Goal: Check status: Check status

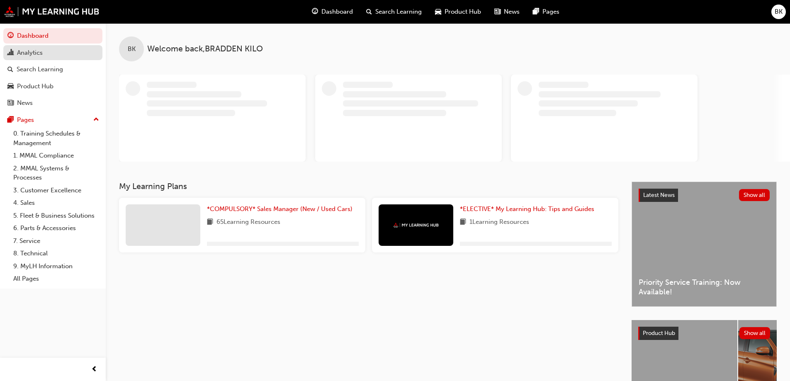
click at [37, 56] on div "Analytics" at bounding box center [30, 53] width 26 height 10
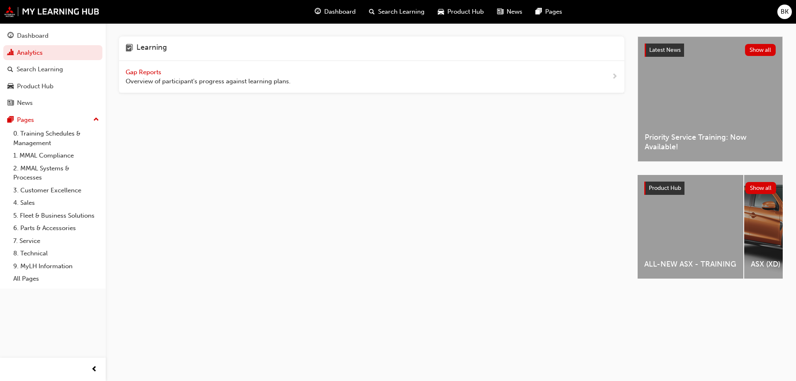
click at [147, 69] on span "Gap Reports" at bounding box center [144, 71] width 37 height 7
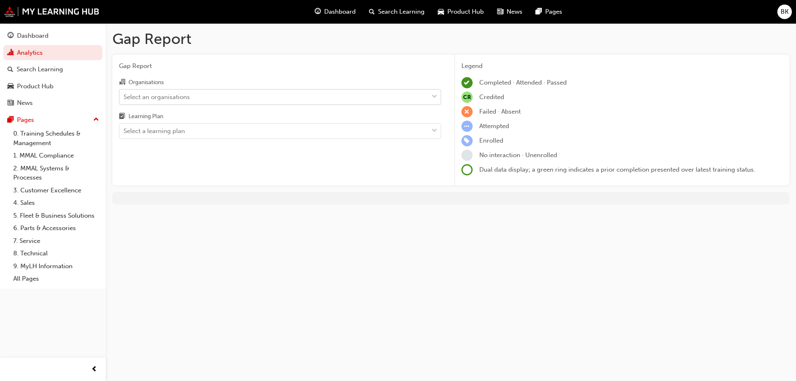
click at [434, 97] on span "down-icon" at bounding box center [435, 97] width 6 height 11
click at [124, 97] on input "Organisations Select an organisations" at bounding box center [124, 96] width 1 height 7
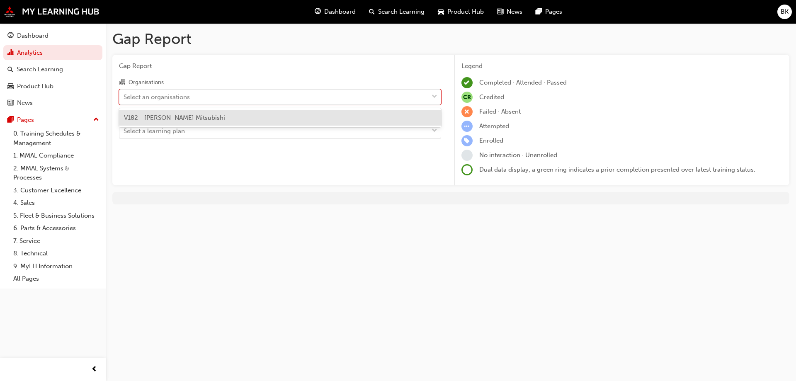
click at [253, 115] on div "V182 - [PERSON_NAME] Mitsubishi" at bounding box center [280, 118] width 322 height 16
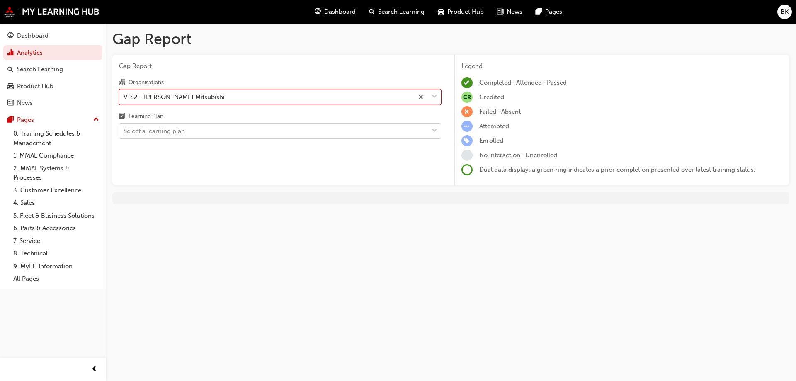
click at [433, 130] on span "down-icon" at bounding box center [435, 131] width 6 height 11
click at [124, 130] on input "Learning Plan Select a learning plan" at bounding box center [124, 130] width 1 height 7
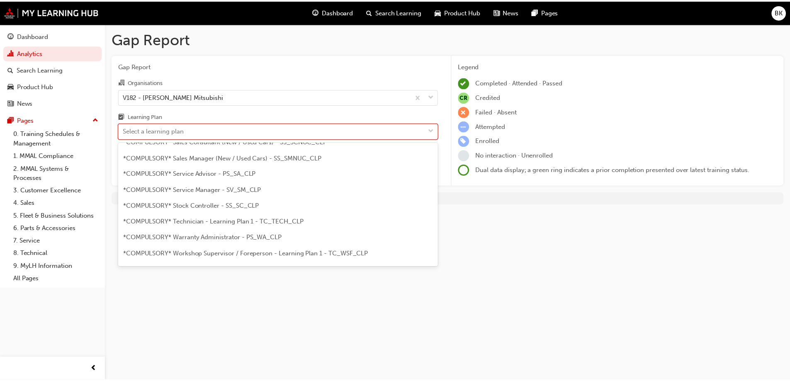
scroll to position [221, 0]
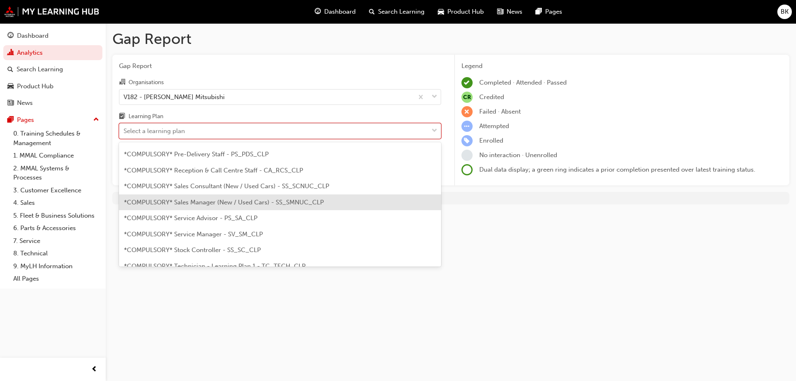
click at [260, 200] on span "*COMPULSORY* Sales Manager (New / Used Cars) - SS_SMNUC_CLP" at bounding box center [224, 202] width 200 height 7
